Goal: Transaction & Acquisition: Obtain resource

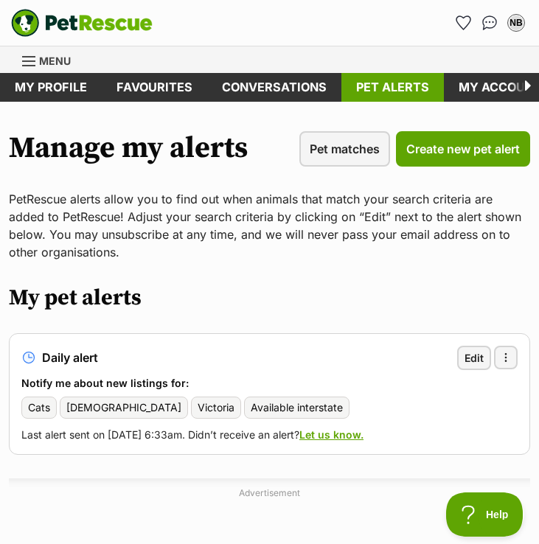
click at [399, 85] on link "Pet alerts" at bounding box center [392, 87] width 102 height 29
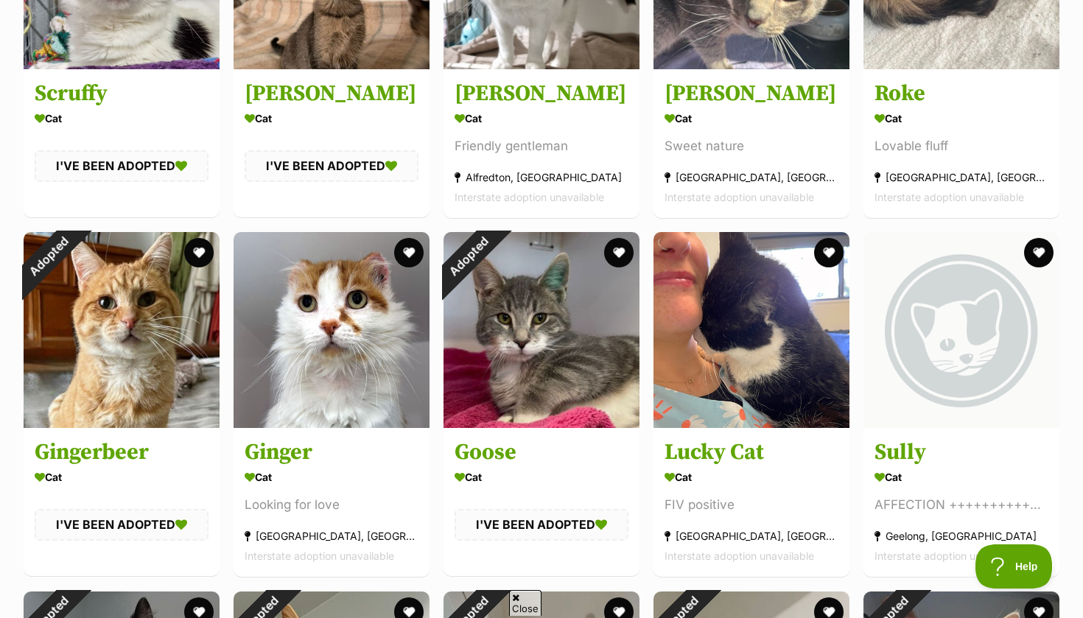
scroll to position [430, 0]
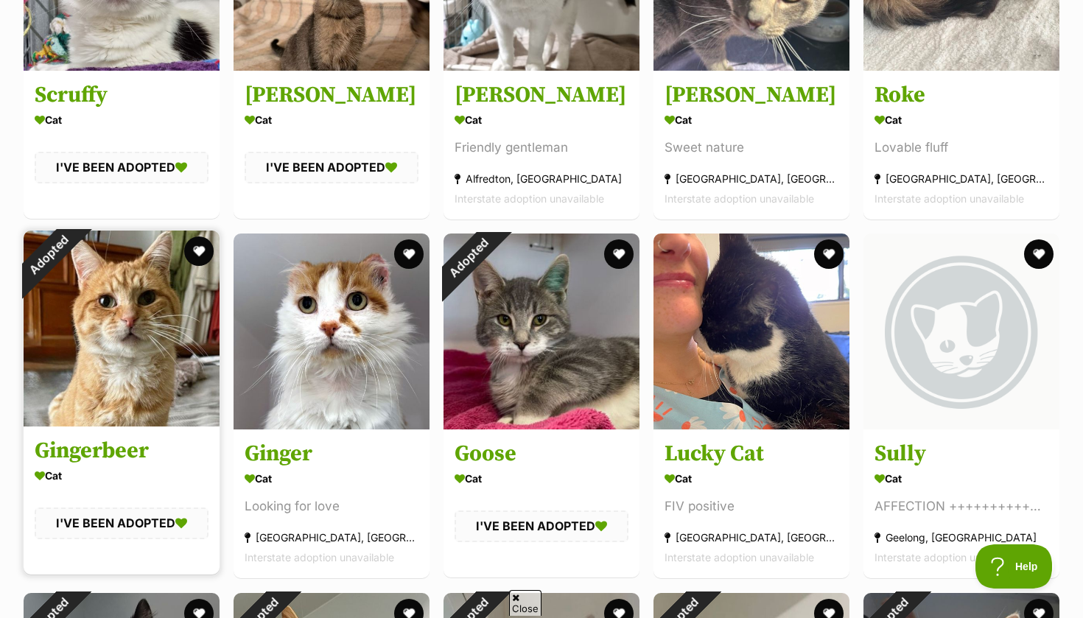
click at [61, 280] on div "Adopted" at bounding box center [48, 255] width 49 height 49
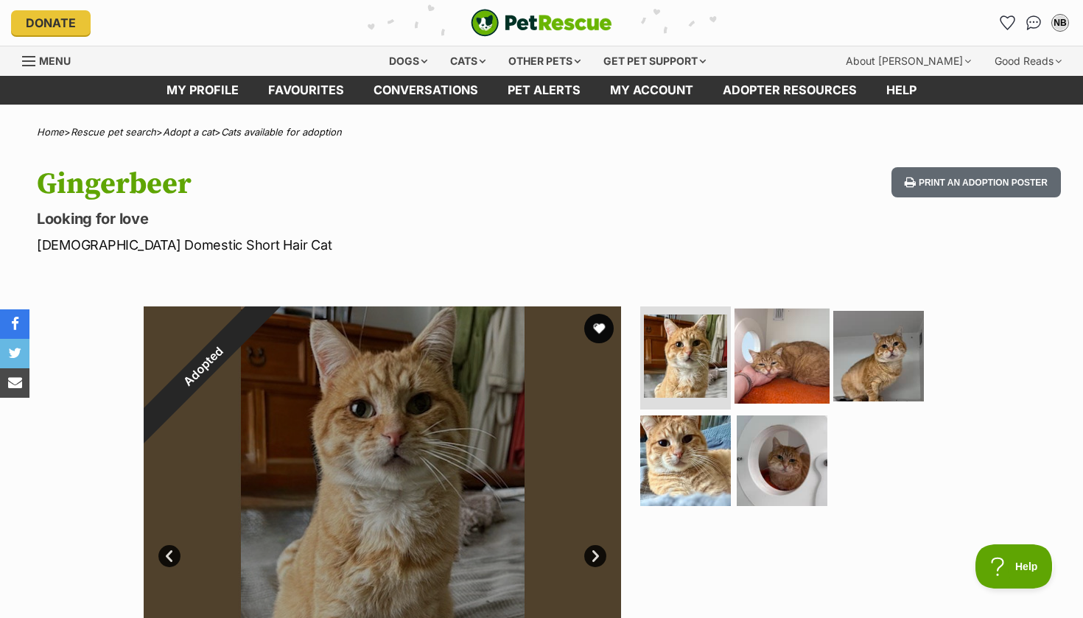
click at [792, 361] on img at bounding box center [782, 356] width 95 height 95
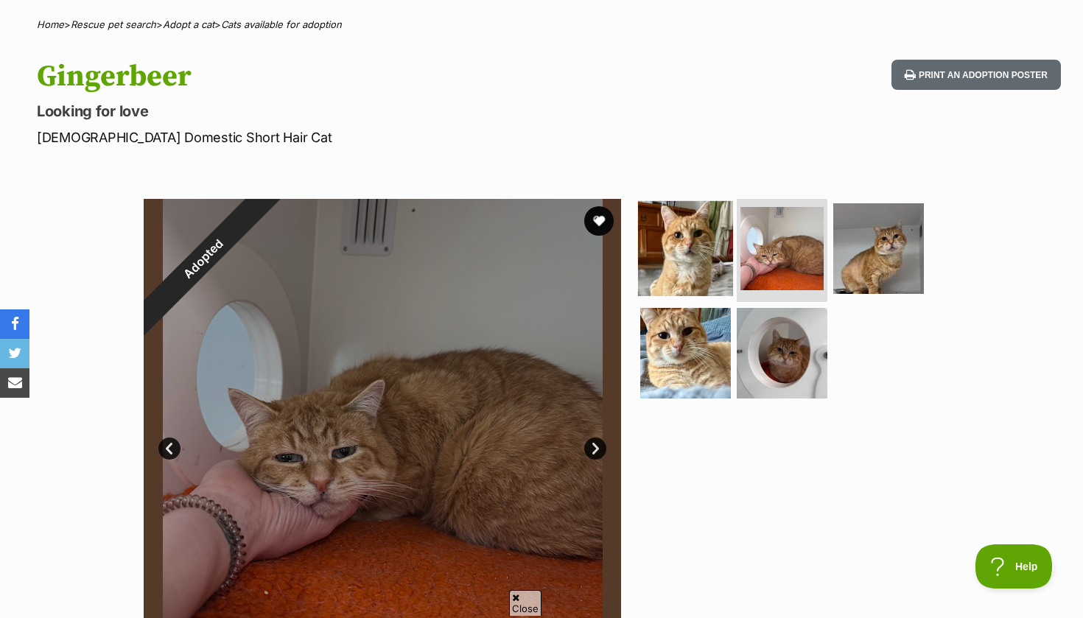
scroll to position [109, 0]
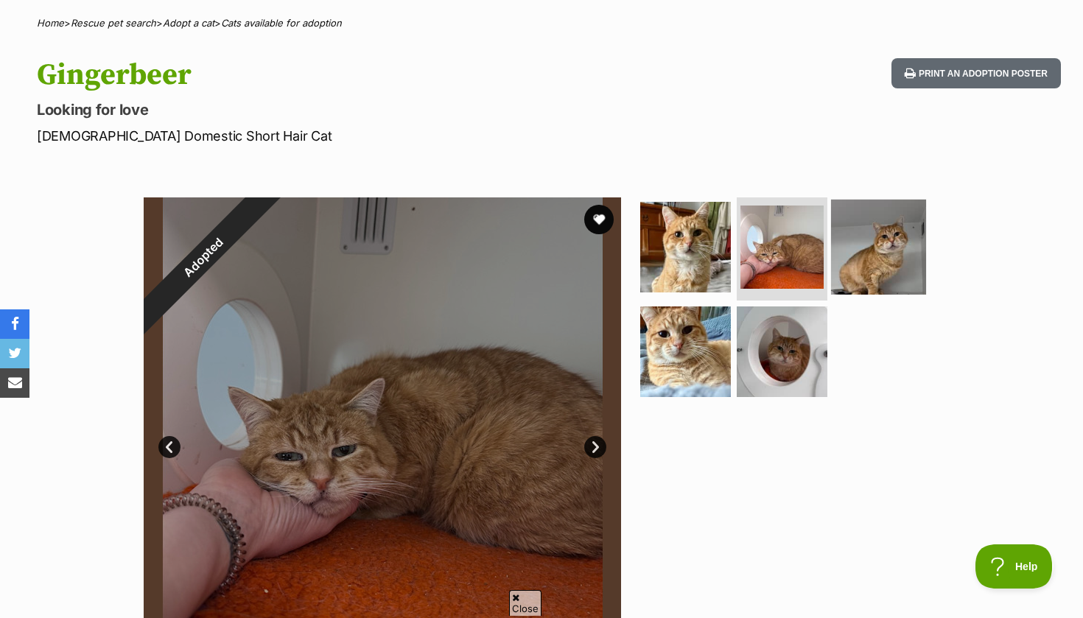
click at [889, 248] on img at bounding box center [878, 247] width 95 height 95
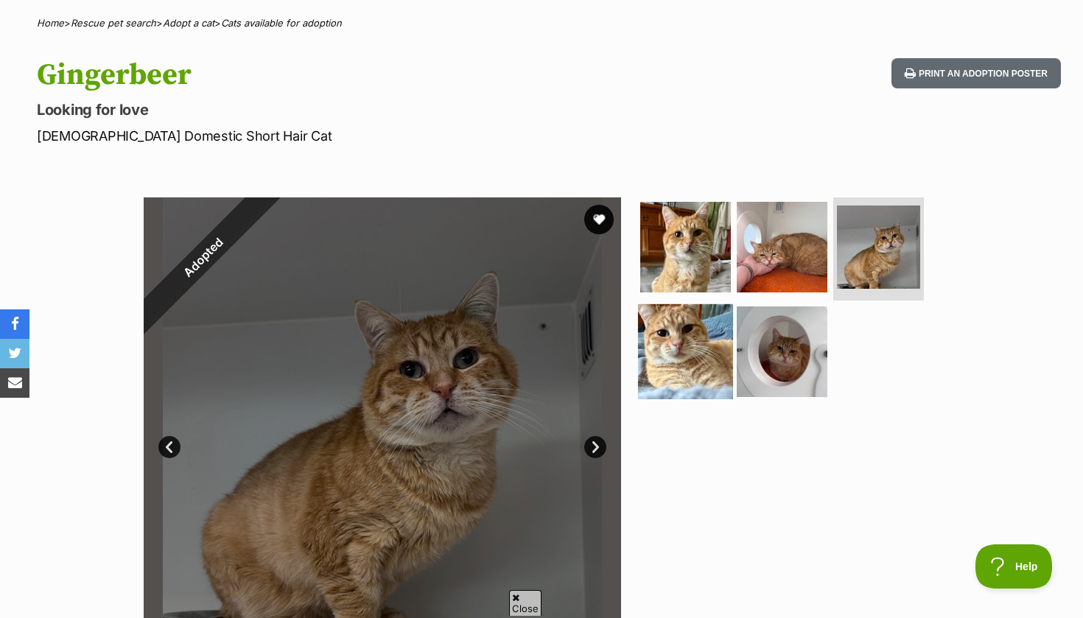
click at [679, 360] on img at bounding box center [685, 351] width 95 height 95
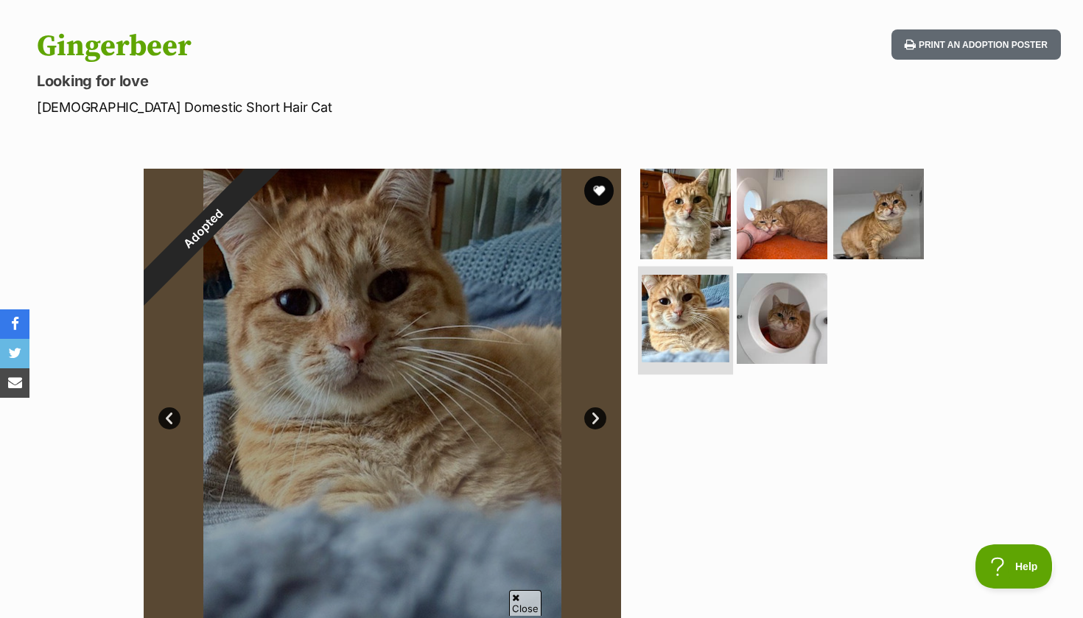
scroll to position [141, 0]
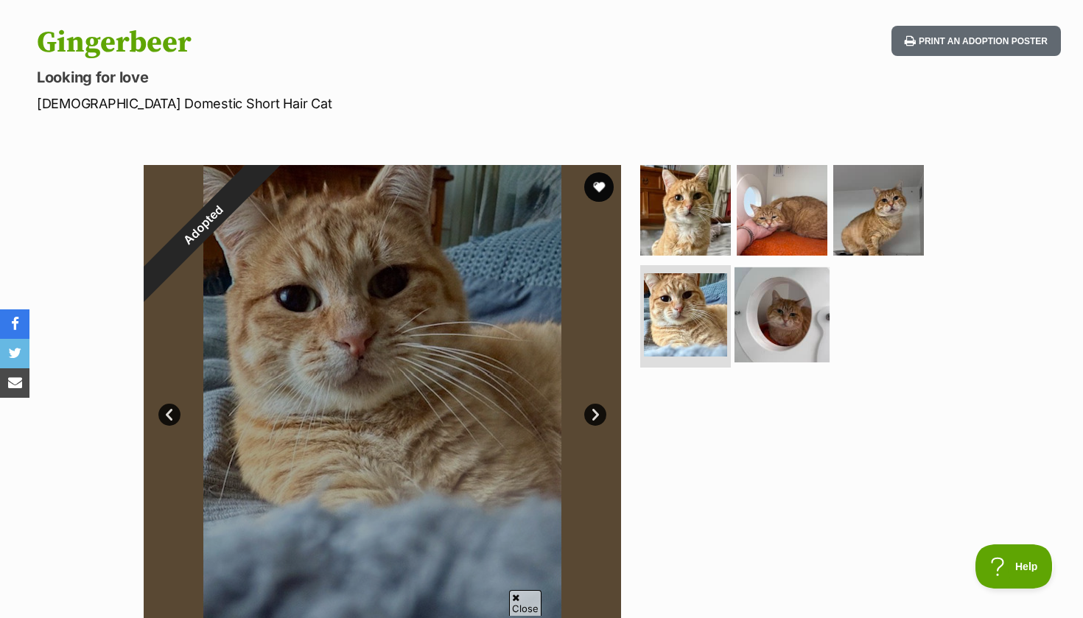
click at [761, 304] on img at bounding box center [782, 314] width 95 height 95
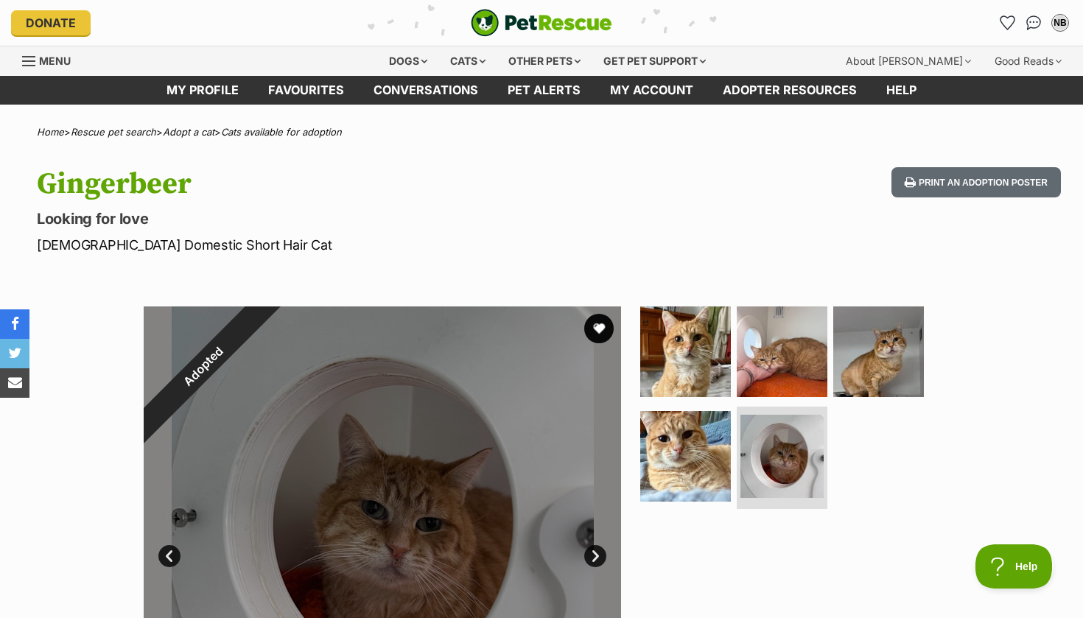
scroll to position [0, 0]
click at [568, 92] on link "Pet alerts" at bounding box center [544, 90] width 102 height 29
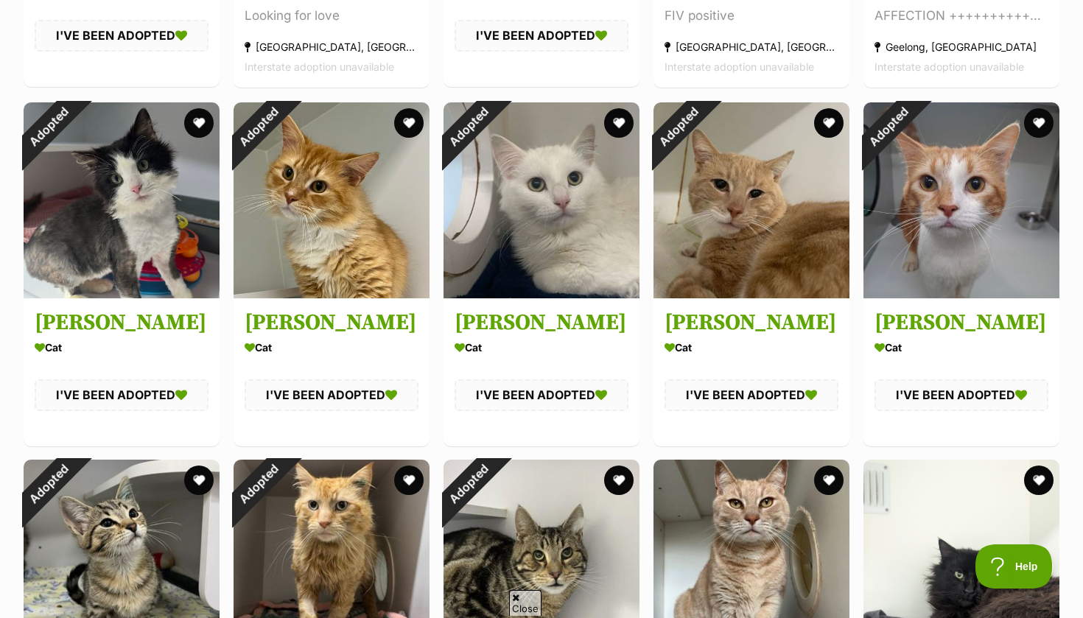
scroll to position [914, 0]
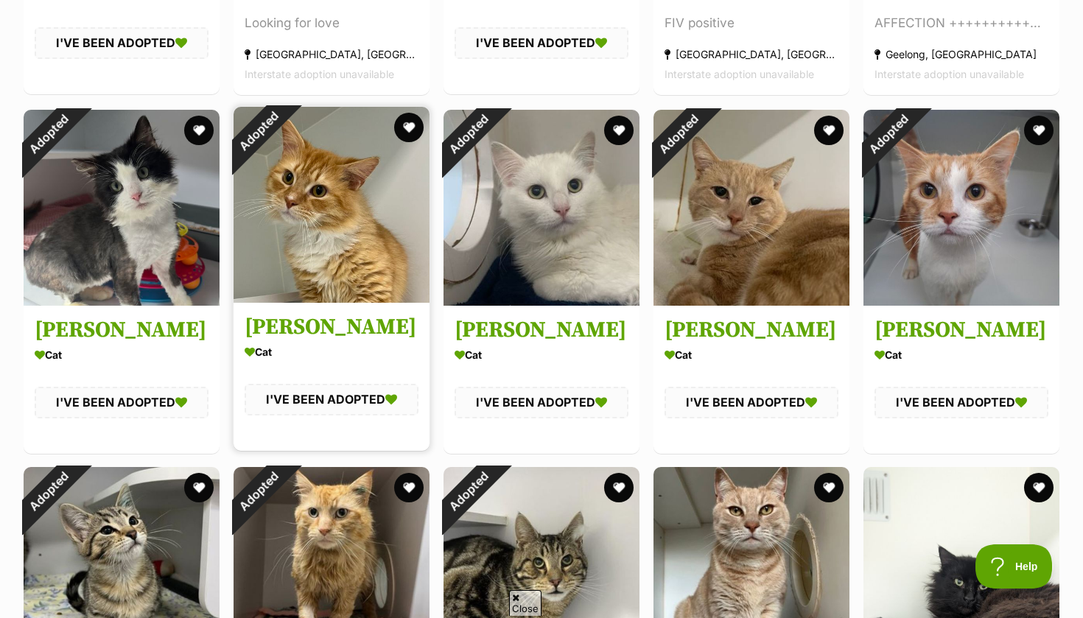
click at [283, 156] on div "Adopted" at bounding box center [258, 131] width 49 height 49
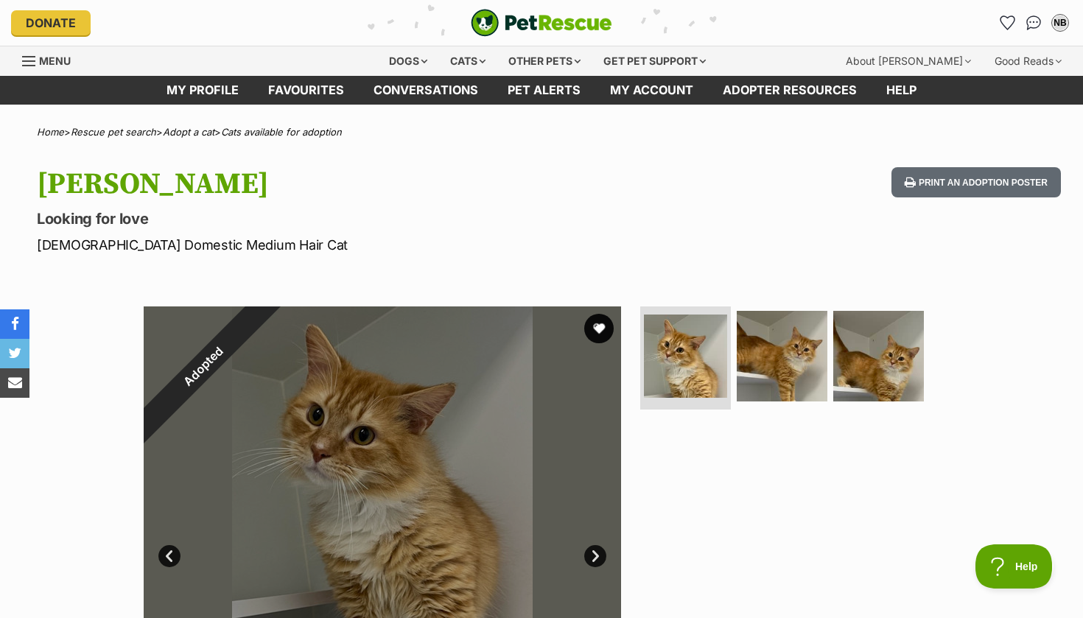
scroll to position [46, 0]
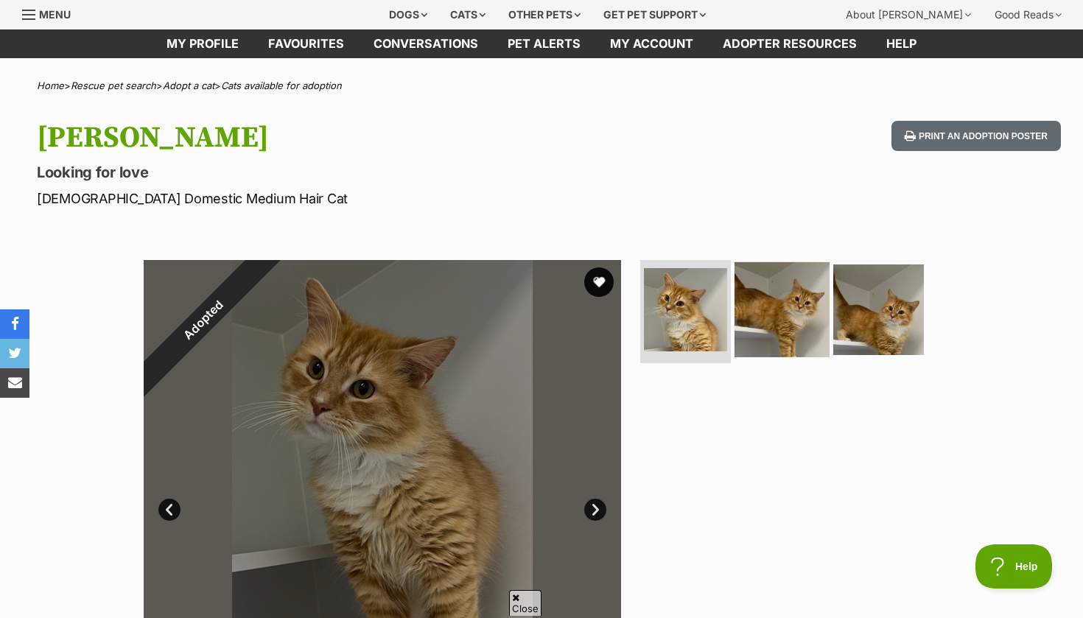
click at [781, 307] on img at bounding box center [782, 309] width 95 height 95
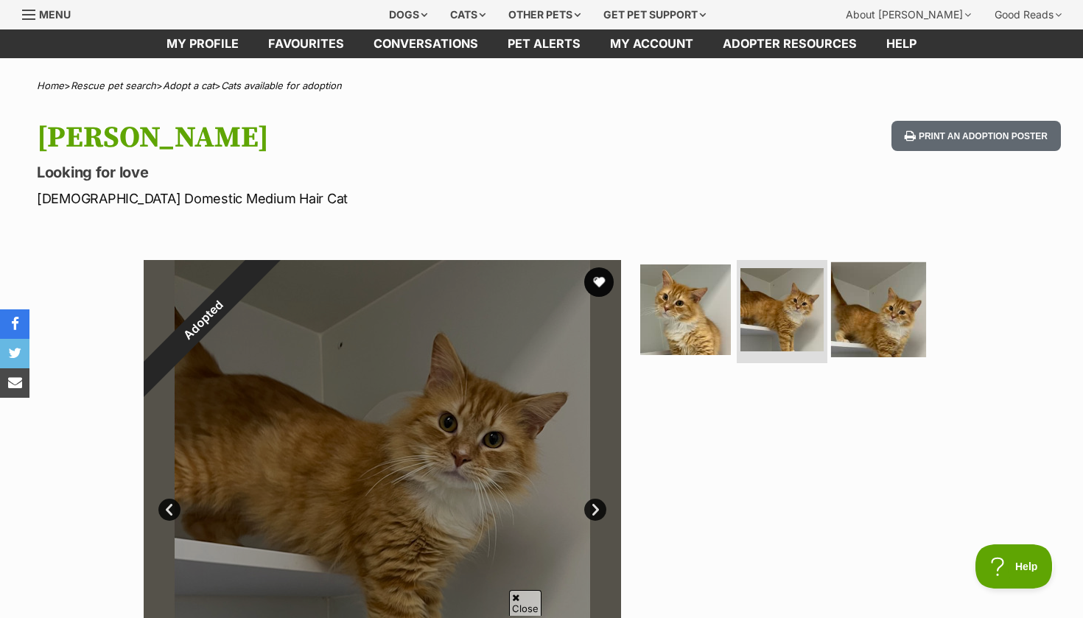
click at [889, 318] on img at bounding box center [878, 309] width 95 height 95
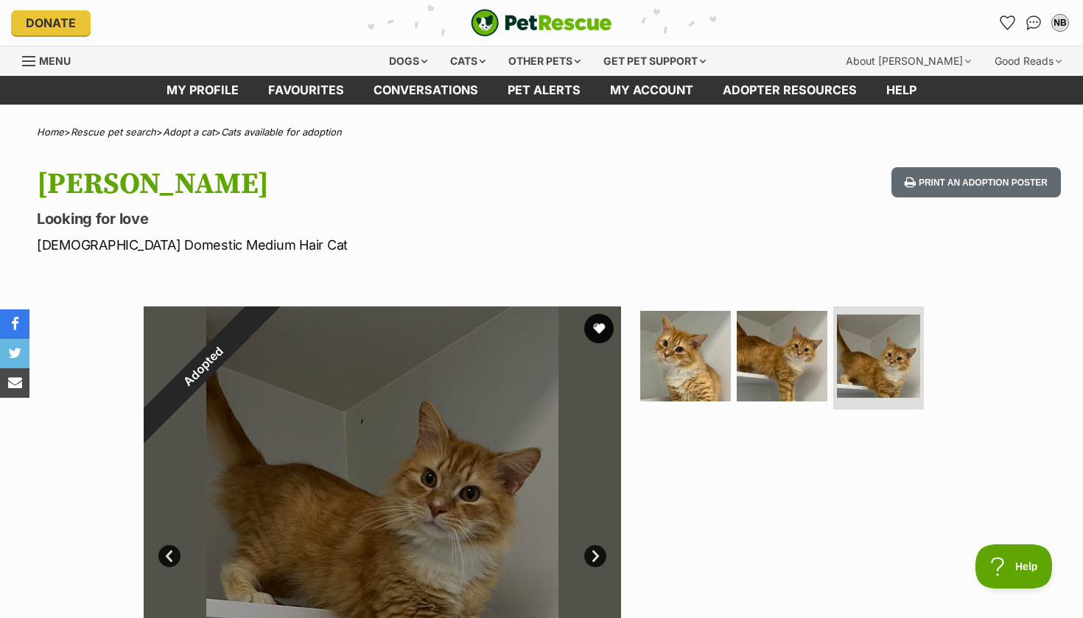
scroll to position [0, 0]
click at [555, 94] on link "Pet alerts" at bounding box center [544, 90] width 102 height 29
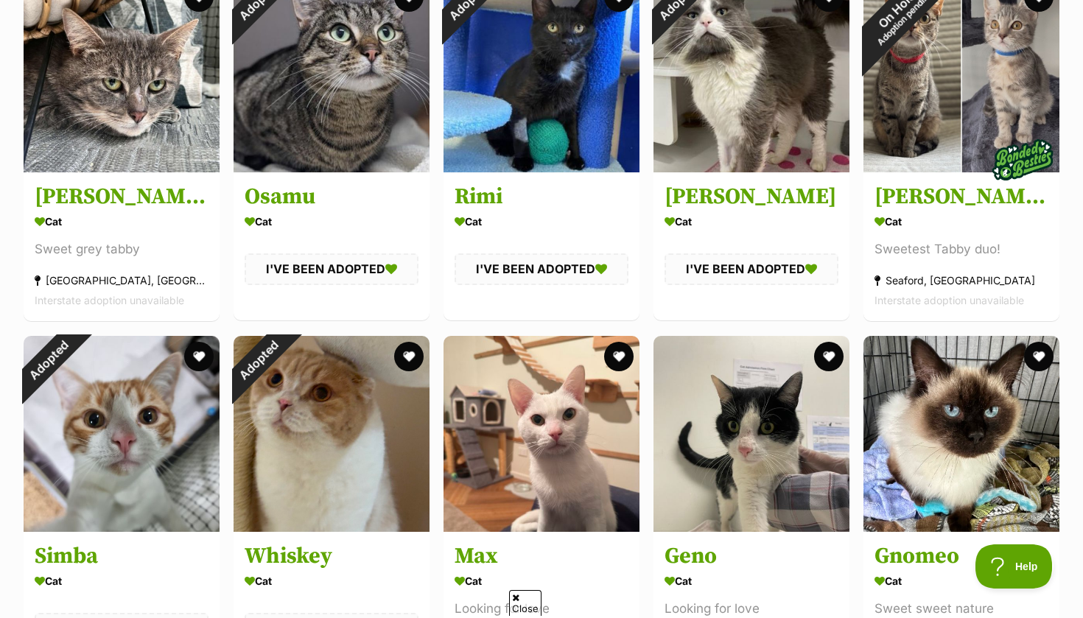
scroll to position [3259, 0]
